Goal: Manage account settings

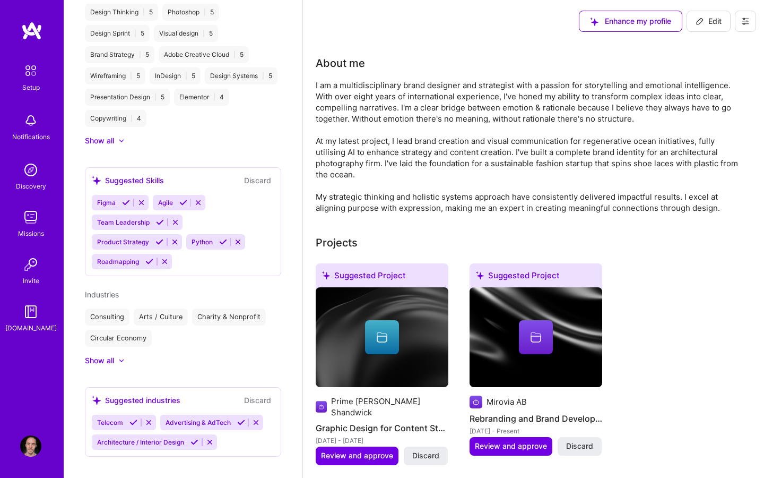
click at [749, 21] on icon at bounding box center [745, 22] width 6 height 2
click at [706, 44] on button "Settings" at bounding box center [717, 45] width 80 height 27
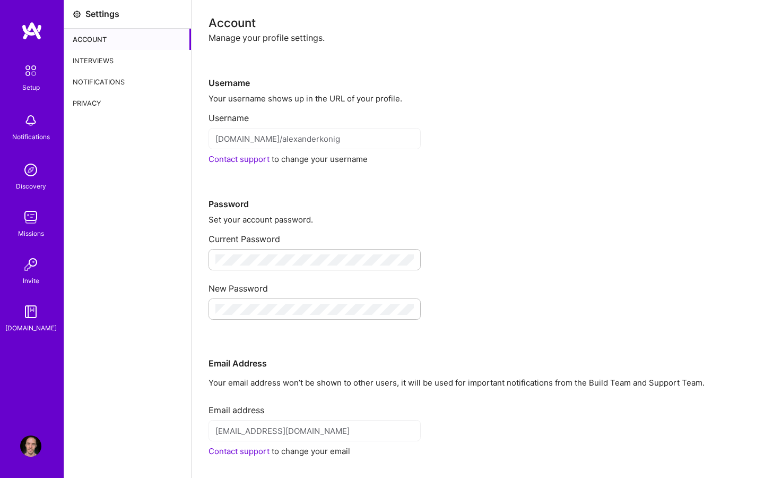
click at [123, 61] on div "Interviews" at bounding box center [127, 60] width 127 height 21
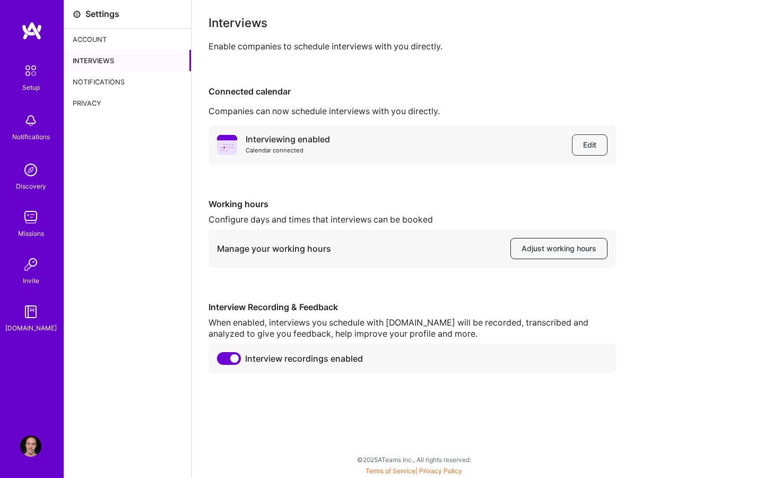
click at [561, 250] on span "Adjust working hours" at bounding box center [559, 248] width 75 height 11
